Goal: Task Accomplishment & Management: Manage account settings

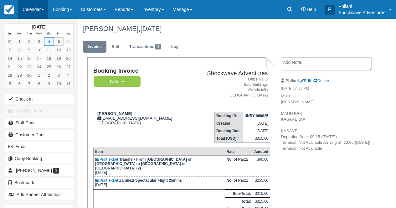
click at [33, 6] on link "Calendar" at bounding box center [33, 9] width 30 height 19
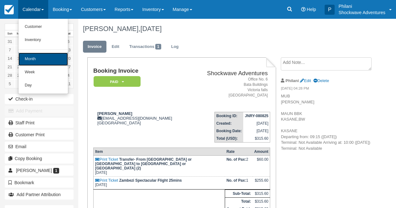
click at [40, 60] on link "Month" at bounding box center [42, 59] width 49 height 13
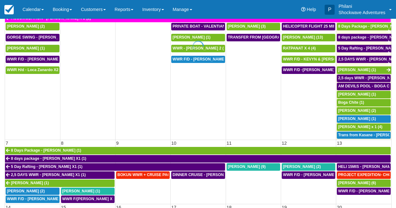
scroll to position [75, 0]
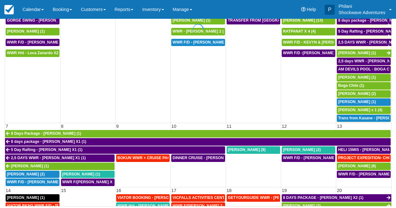
select select
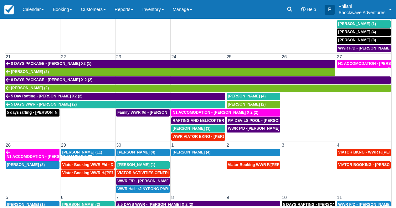
scroll to position [197, 0]
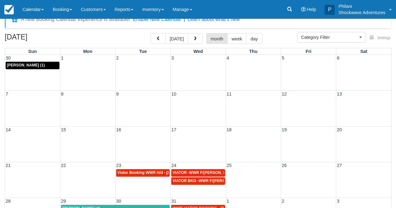
scroll to position [25, 0]
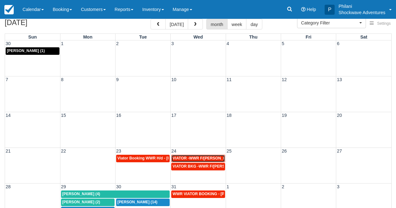
click at [212, 160] on span "VIATOR -WWR F/D Sheri jaffa x 7 (7)" at bounding box center [210, 158] width 75 height 4
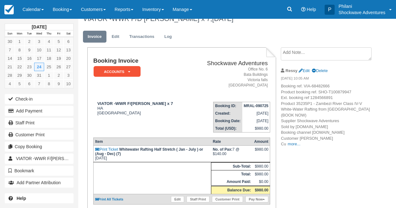
scroll to position [10, 0]
click at [295, 144] on link "more..." at bounding box center [294, 144] width 13 height 5
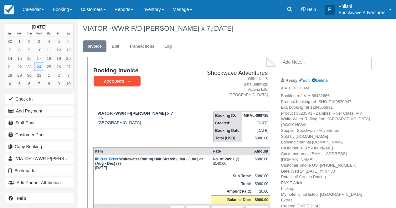
scroll to position [0, 0]
click at [132, 86] on em "ACCOUNTS" at bounding box center [117, 81] width 47 height 11
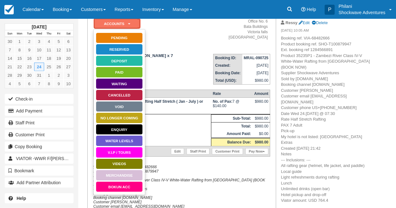
scroll to position [90, 0]
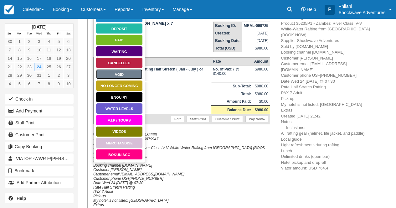
click at [125, 72] on link "Void" at bounding box center [119, 74] width 47 height 11
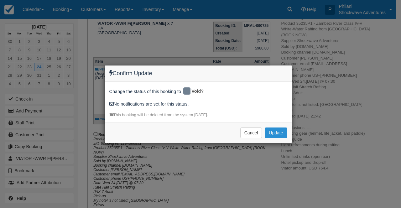
click at [281, 132] on button "Update" at bounding box center [276, 132] width 22 height 11
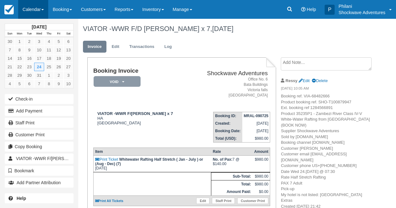
click at [35, 12] on link "Calendar" at bounding box center [33, 9] width 30 height 19
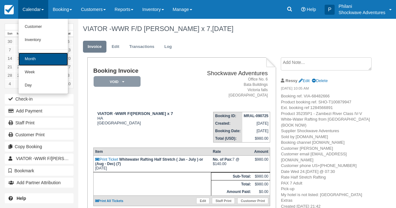
click at [40, 63] on link "Month" at bounding box center [42, 59] width 49 height 13
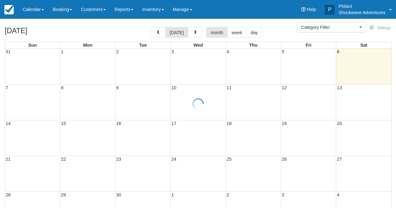
select select
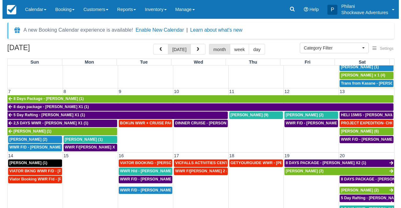
scroll to position [124, 0]
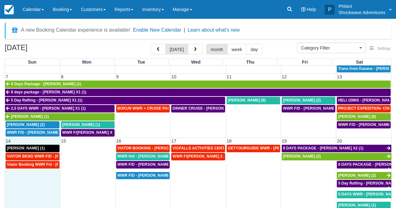
click at [35, 195] on td "Viator Booking WWR F/d - [PERSON_NAME] X 1 (1)" at bounding box center [32, 197] width 55 height 73
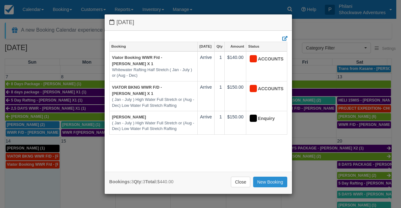
click at [261, 182] on link "New Booking" at bounding box center [270, 182] width 34 height 11
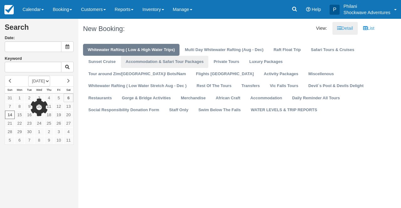
type input "[DATE]"
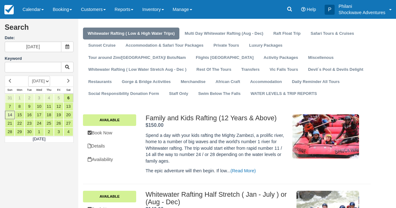
scroll to position [15, 0]
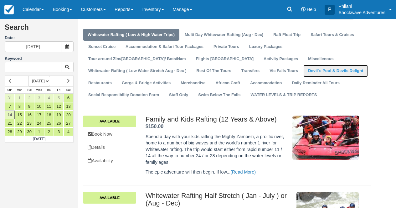
click at [304, 73] on link "Devil`s Pool & Devils Delight" at bounding box center [336, 71] width 65 height 12
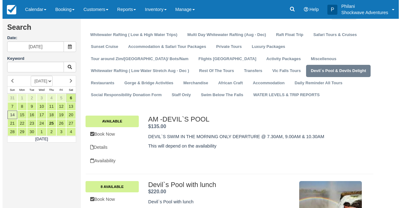
scroll to position [25, 0]
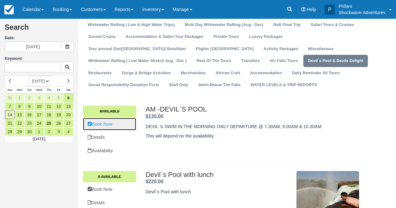
click at [124, 124] on link "Book Now" at bounding box center [109, 124] width 53 height 13
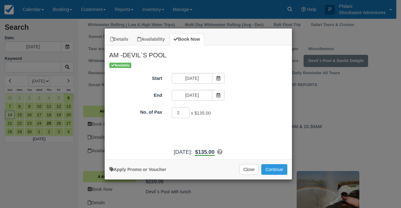
type input "2"
click at [185, 112] on input "2" at bounding box center [181, 112] width 18 height 11
click at [273, 170] on button "Continue" at bounding box center [274, 169] width 26 height 11
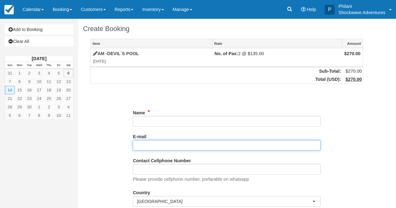
click at [142, 146] on input "E-mail" at bounding box center [227, 145] width 188 height 11
paste input "[EMAIL_ADDRESS][DOMAIN_NAME]"
type input "[EMAIL_ADDRESS][DOMAIN_NAME]"
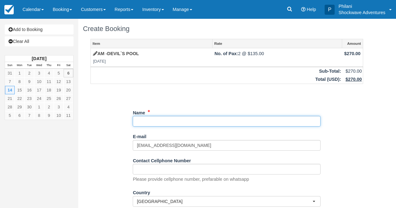
click at [160, 123] on input "Name" at bounding box center [227, 121] width 188 height 11
paste input "[PERSON_NAME] ([DEMOGRAPHIC_DATA])"
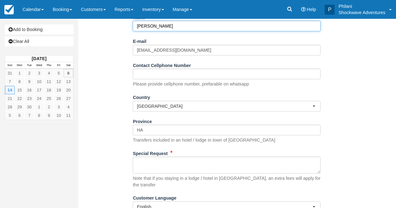
scroll to position [116, 0]
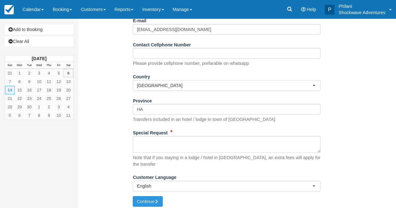
type input "[PERSON_NAME]"
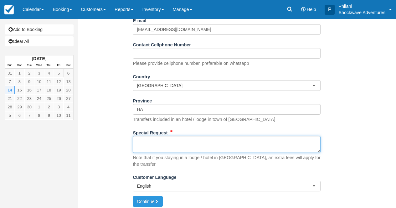
click at [170, 153] on textarea "Special Request" at bounding box center [227, 144] width 188 height 17
paste textarea "Thank you so much, Philani. We would like to reserve 10:30am on 14. September. …"
type textarea "Thank you so much, Philani. We would like to reserve 10:30am on 14. September. …"
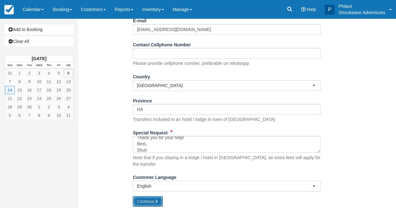
click at [149, 198] on button "Continue" at bounding box center [148, 201] width 30 height 11
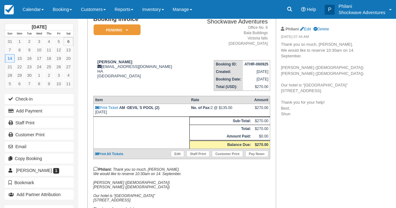
scroll to position [45, 0]
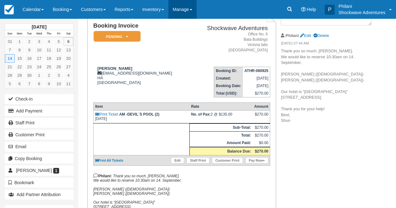
click at [195, 12] on link "Manage" at bounding box center [183, 9] width 28 height 19
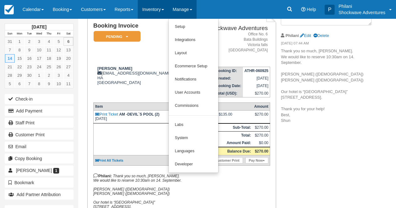
click at [159, 5] on link "Inventory" at bounding box center [153, 9] width 30 height 19
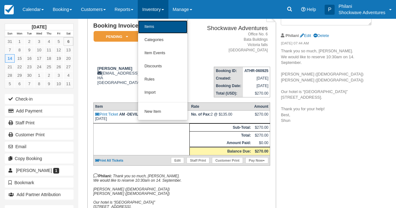
click at [160, 26] on link "Items" at bounding box center [162, 26] width 49 height 13
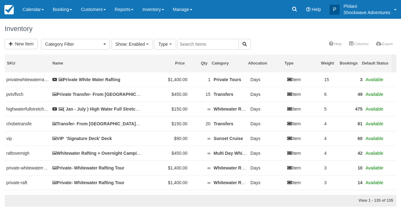
select select
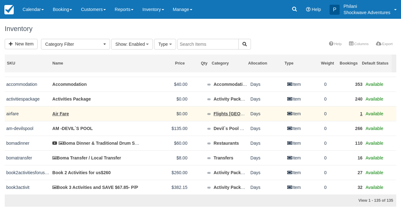
scroll to position [655, 0]
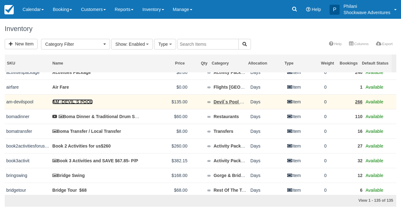
click at [81, 104] on link "AM -DEVIL`S POOL" at bounding box center [72, 101] width 40 height 5
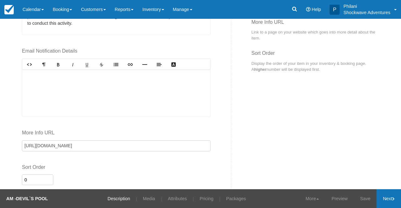
scroll to position [317, 0]
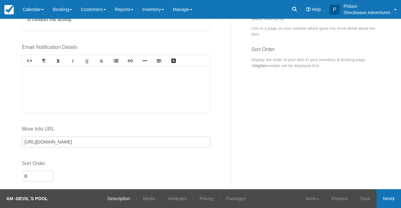
click at [396, 198] on link "Next" at bounding box center [388, 198] width 24 height 19
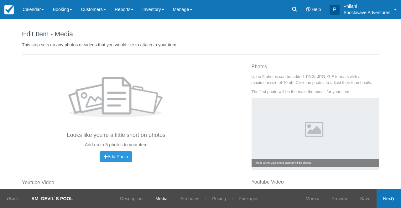
click at [396, 198] on link "Next" at bounding box center [388, 198] width 24 height 19
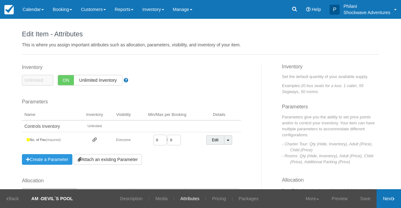
click at [396, 198] on link "Next" at bounding box center [388, 198] width 24 height 19
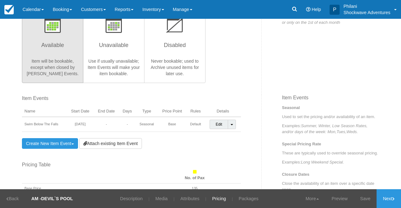
scroll to position [158, 0]
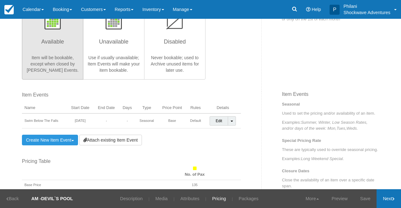
click at [395, 200] on link "Next" at bounding box center [388, 198] width 24 height 19
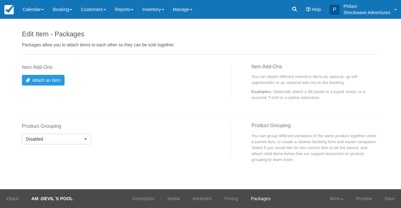
click at [395, 200] on link "Save" at bounding box center [389, 198] width 23 height 19
click at [13, 195] on link "Back" at bounding box center [12, 198] width 25 height 19
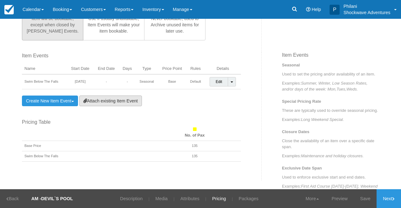
scroll to position [214, 0]
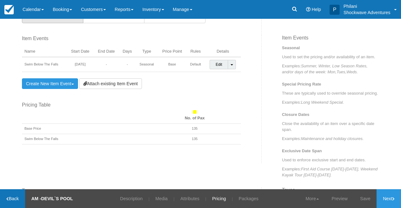
click at [19, 200] on link "Back" at bounding box center [12, 198] width 25 height 19
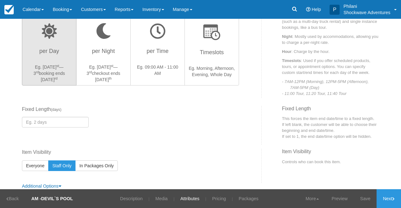
scroll to position [184, 0]
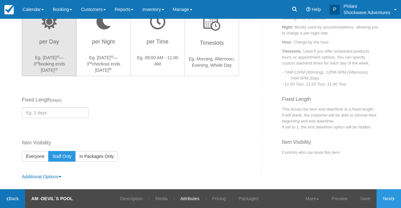
click at [10, 194] on link "Back" at bounding box center [12, 198] width 25 height 19
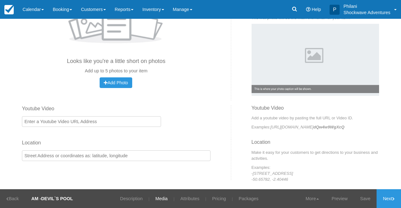
scroll to position [86, 0]
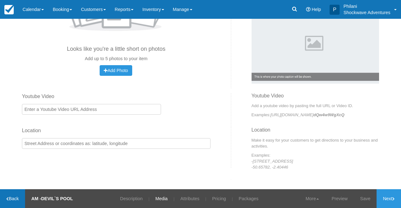
click at [13, 198] on link "Back" at bounding box center [12, 198] width 25 height 19
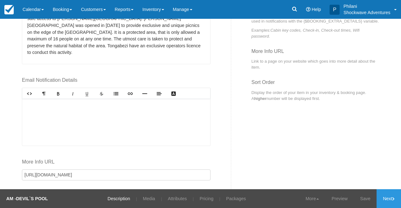
scroll to position [317, 0]
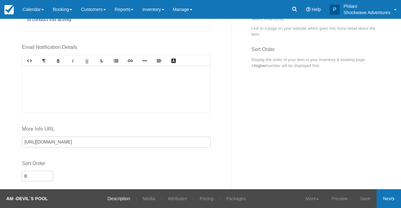
click at [388, 204] on link "Next" at bounding box center [388, 198] width 24 height 19
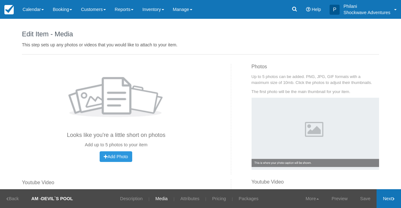
click at [388, 204] on link "Next" at bounding box center [388, 198] width 24 height 19
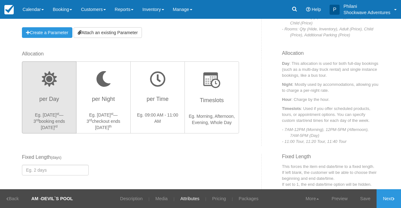
scroll to position [135, 0]
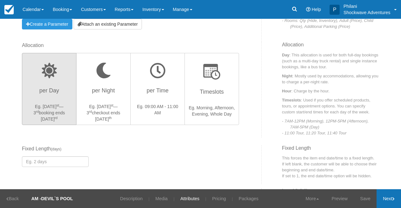
click at [382, 196] on link "Next" at bounding box center [388, 198] width 24 height 19
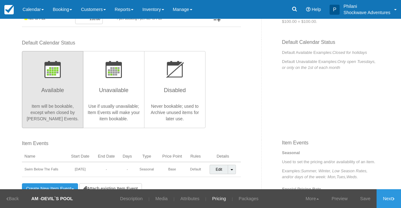
scroll to position [130, 0]
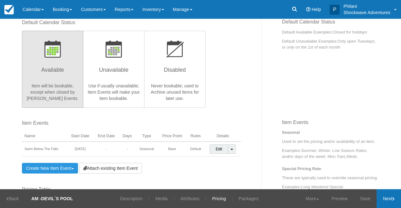
click at [392, 204] on link "Next" at bounding box center [388, 198] width 24 height 19
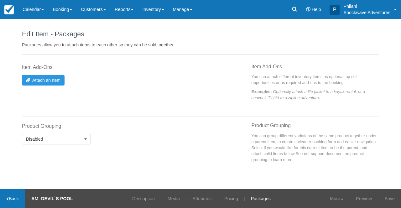
click at [16, 197] on link "Back" at bounding box center [12, 198] width 25 height 19
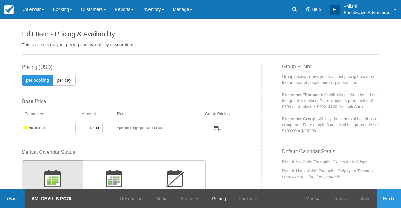
click at [16, 197] on link "Back" at bounding box center [12, 198] width 25 height 19
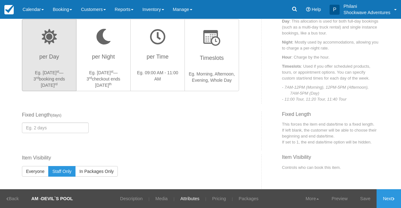
scroll to position [184, 0]
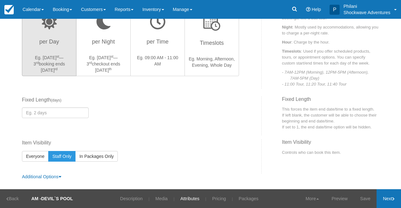
click at [389, 200] on link "Next" at bounding box center [388, 198] width 24 height 19
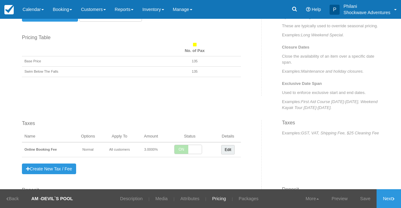
scroll to position [327, 0]
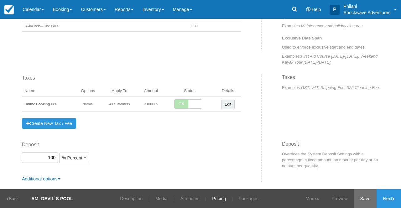
click at [357, 200] on link "Save" at bounding box center [365, 198] width 23 height 19
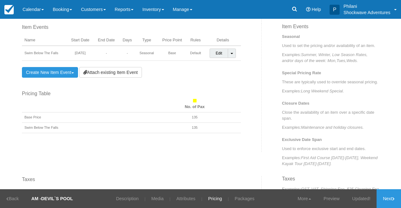
scroll to position [118, 0]
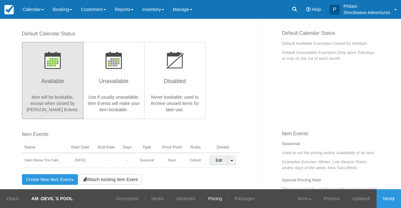
click at [44, 9] on link "Calendar" at bounding box center [33, 9] width 30 height 19
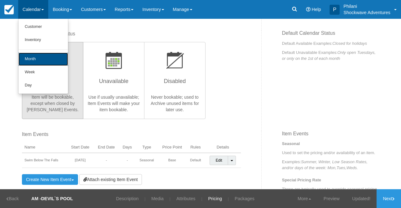
click at [55, 63] on link "Month" at bounding box center [42, 59] width 49 height 13
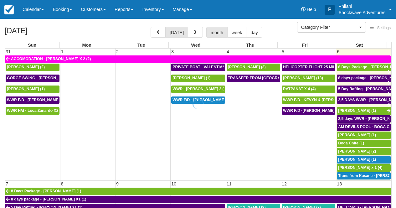
select select
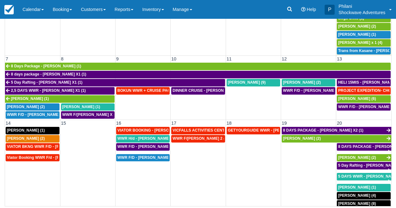
scroll to position [62, 0]
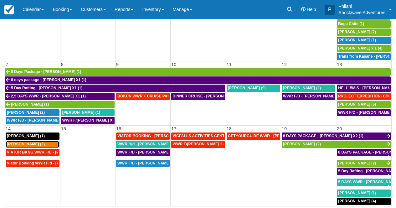
click at [49, 144] on div "[PERSON_NAME] (2)" at bounding box center [32, 144] width 51 height 5
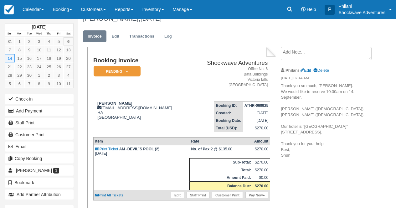
scroll to position [20, 0]
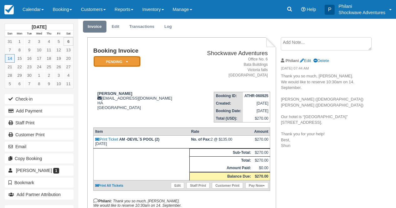
click at [134, 63] on em "Pending" at bounding box center [117, 61] width 47 height 11
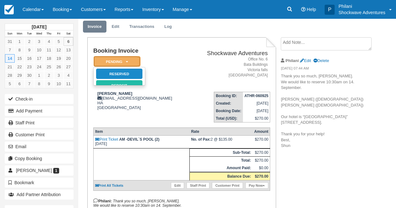
scroll to position [0, 0]
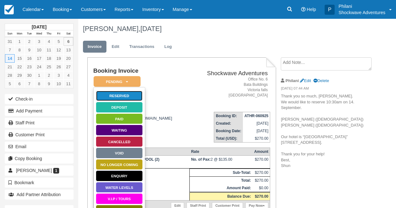
click at [136, 97] on link "Reserved" at bounding box center [119, 96] width 47 height 11
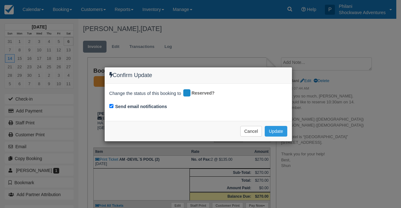
click at [264, 149] on div "Confirm Update Change the status of this booking to Reserved? Send email notifi…" at bounding box center [200, 104] width 401 height 208
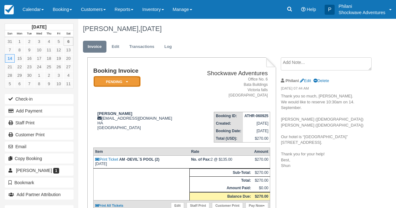
click at [134, 83] on em "Pending" at bounding box center [117, 81] width 47 height 11
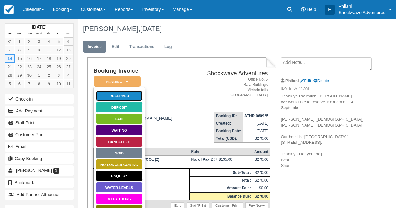
click at [136, 96] on link "Reserved" at bounding box center [119, 96] width 47 height 11
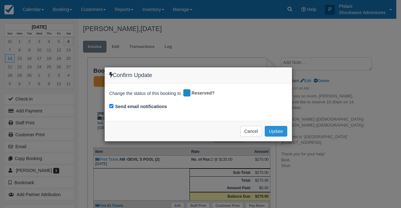
click at [280, 130] on button "Update" at bounding box center [276, 131] width 22 height 11
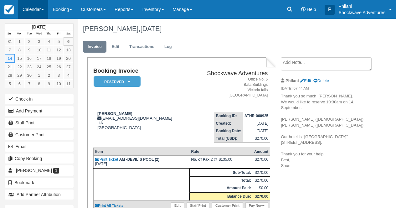
click at [45, 9] on link "Calendar" at bounding box center [33, 9] width 30 height 19
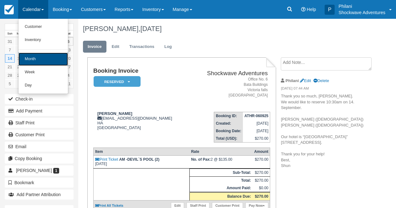
click at [46, 57] on link "Month" at bounding box center [42, 59] width 49 height 13
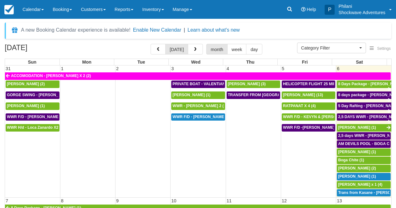
select select
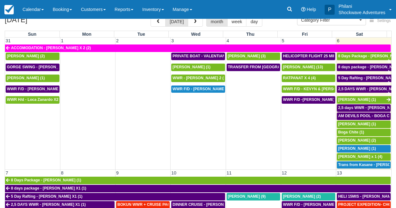
scroll to position [25, 0]
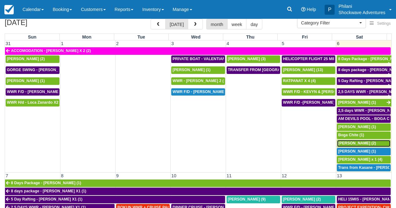
click at [371, 143] on span "Fabio Vieira Moroz (2)" at bounding box center [357, 143] width 38 height 4
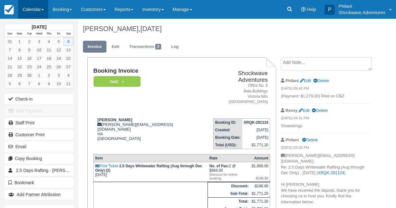
click at [31, 3] on link "Calendar" at bounding box center [33, 9] width 30 height 19
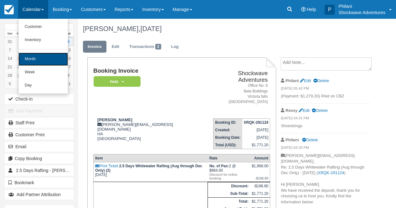
click at [38, 56] on link "Month" at bounding box center [42, 59] width 49 height 13
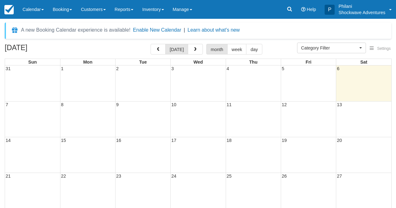
select select
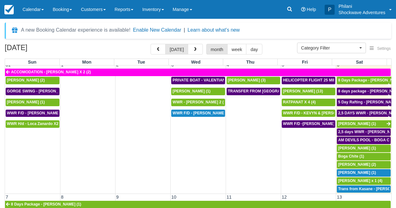
scroll to position [6, 0]
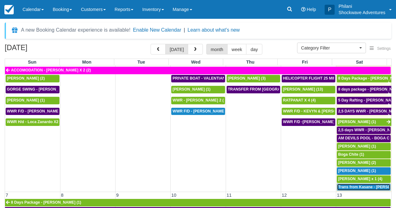
click at [373, 186] on span "Trans from Kasane - [PERSON_NAME] X4 (4)" at bounding box center [378, 187] width 81 height 4
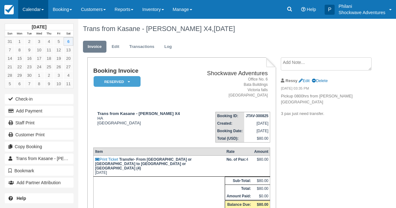
click at [47, 10] on link "Calendar" at bounding box center [33, 9] width 30 height 19
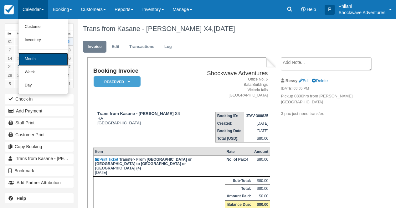
click at [40, 57] on link "Month" at bounding box center [42, 59] width 49 height 13
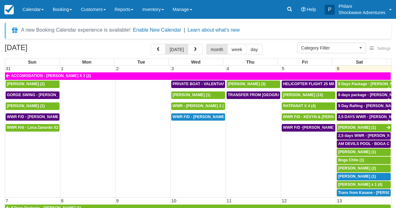
select select
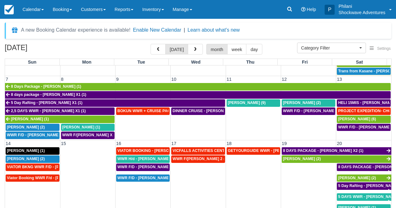
scroll to position [124, 0]
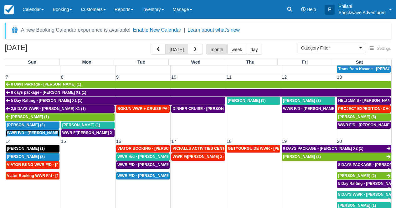
click at [49, 133] on span "WWR F/D - STEENEKAMP SIMONE X2 (2)" at bounding box center [39, 133] width 64 height 4
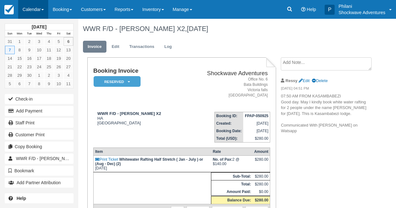
click at [34, 12] on link "Calendar" at bounding box center [33, 9] width 30 height 19
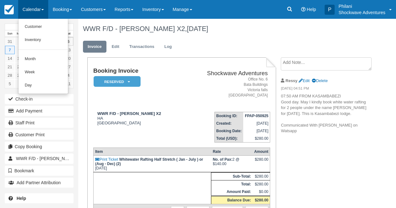
click at [44, 9] on link "Calendar" at bounding box center [33, 9] width 30 height 19
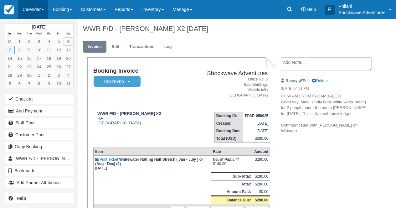
click at [40, 9] on link "Calendar" at bounding box center [33, 9] width 30 height 19
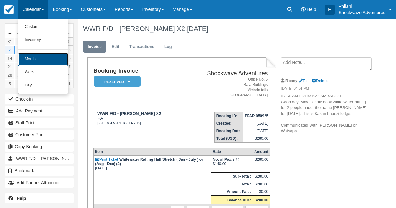
click at [32, 62] on link "Month" at bounding box center [42, 59] width 49 height 13
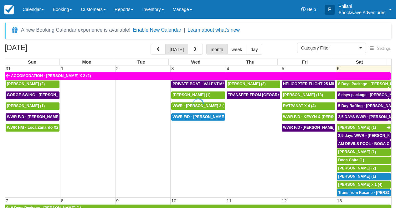
select select
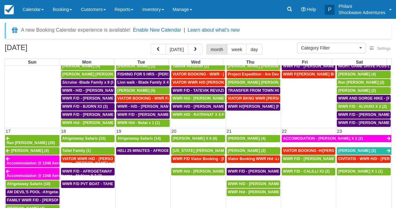
scroll to position [321, 0]
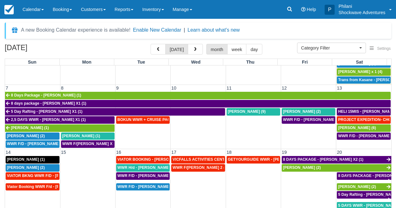
scroll to position [124, 0]
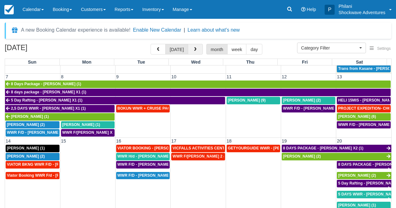
click at [195, 52] on span "button" at bounding box center [195, 49] width 4 height 4
